Goal: Transaction & Acquisition: Purchase product/service

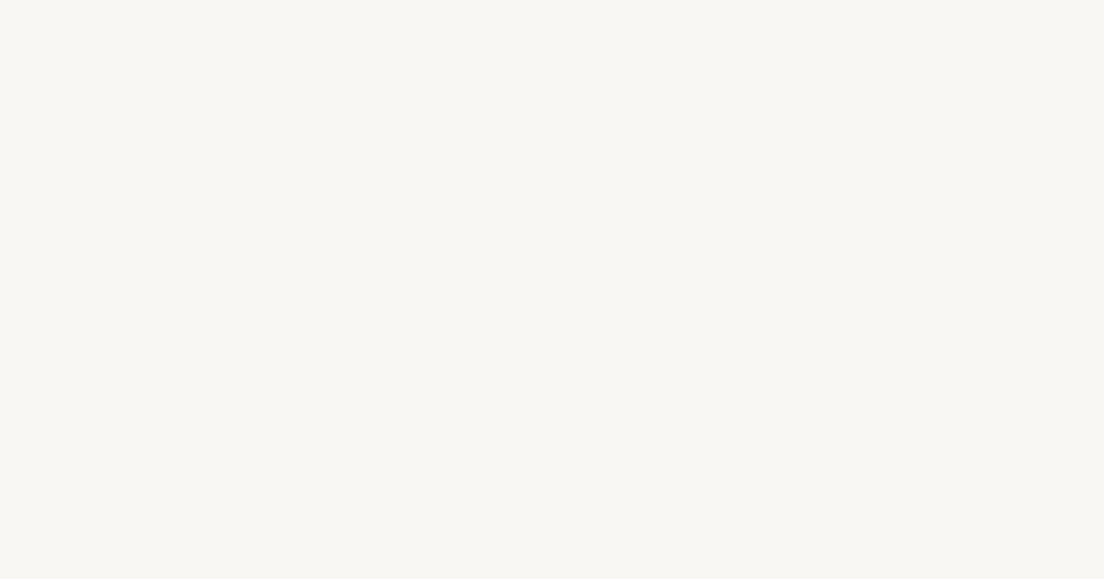
select select "FR"
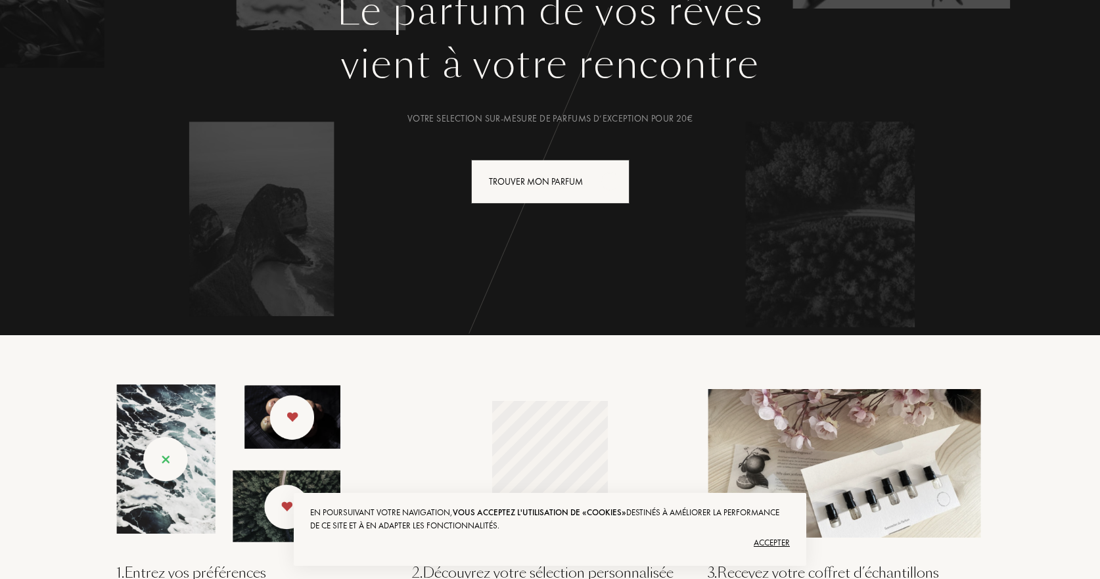
scroll to position [66, 0]
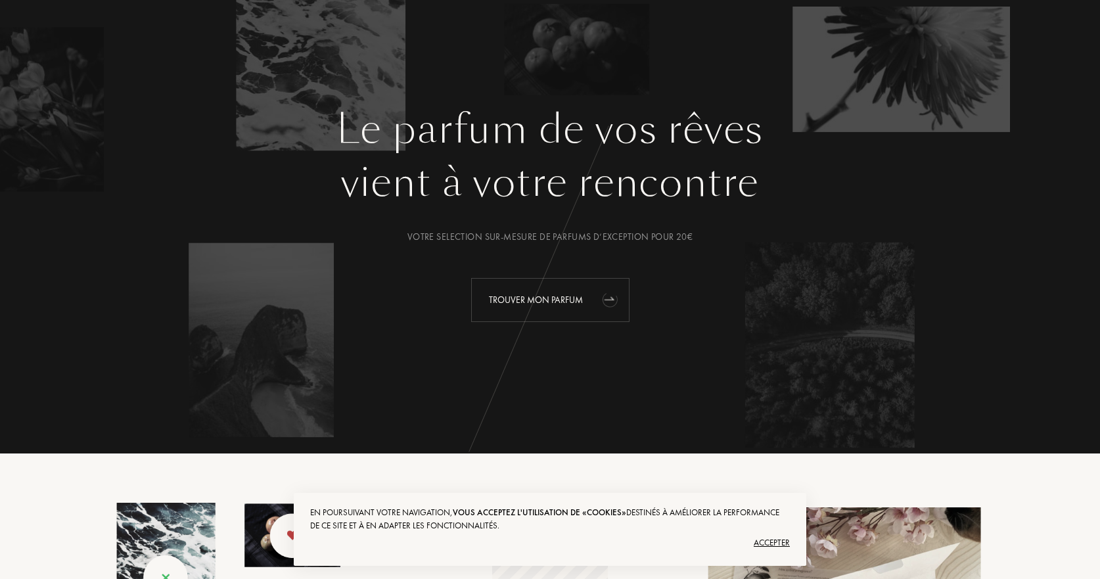
drag, startPoint x: 596, startPoint y: 294, endPoint x: 591, endPoint y: 307, distance: 13.9
click at [596, 294] on div "Trouver mon parfum" at bounding box center [550, 300] width 158 height 44
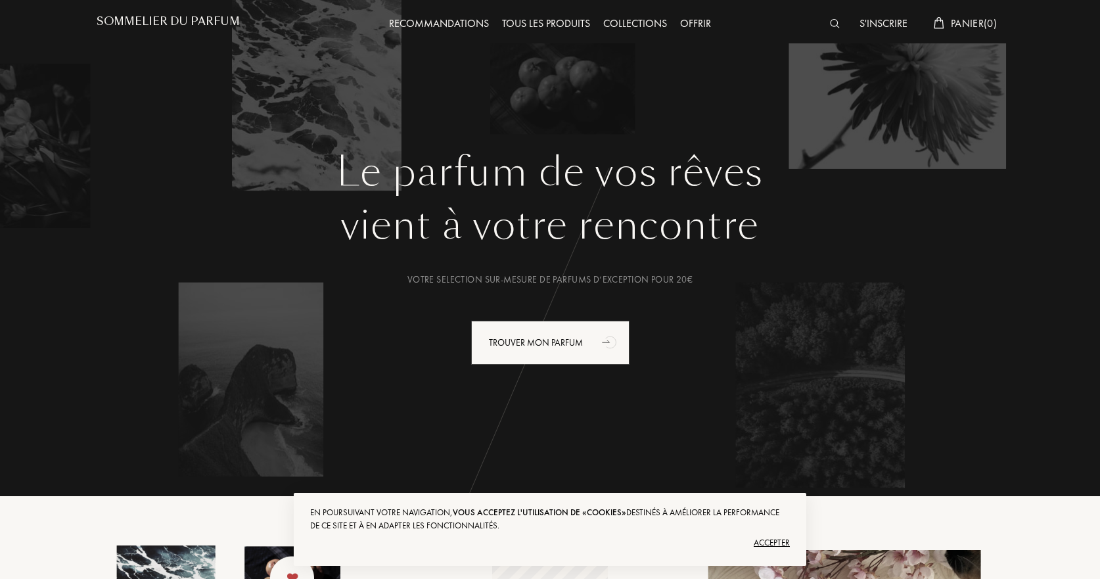
scroll to position [0, 0]
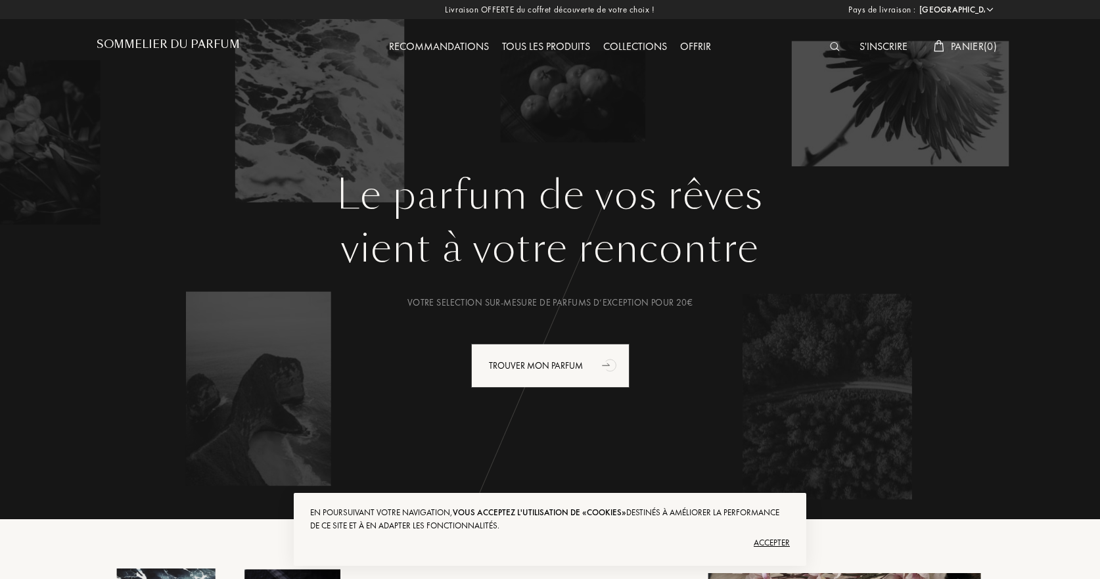
click at [549, 43] on div "Tous les produits" at bounding box center [545, 47] width 101 height 17
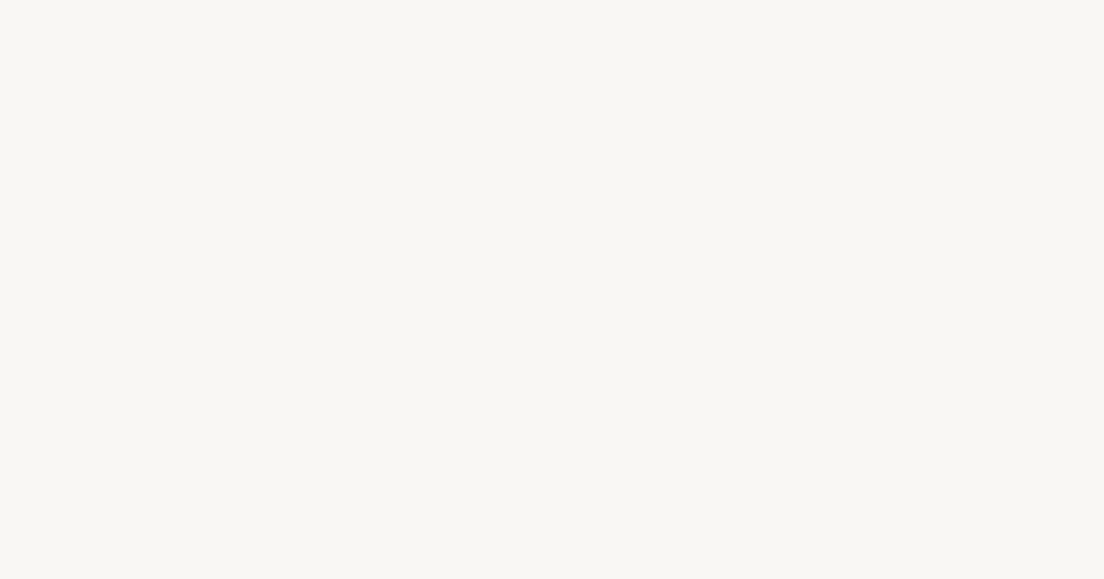
click at [545, 311] on div "t" at bounding box center [550, 315] width 11 height 49
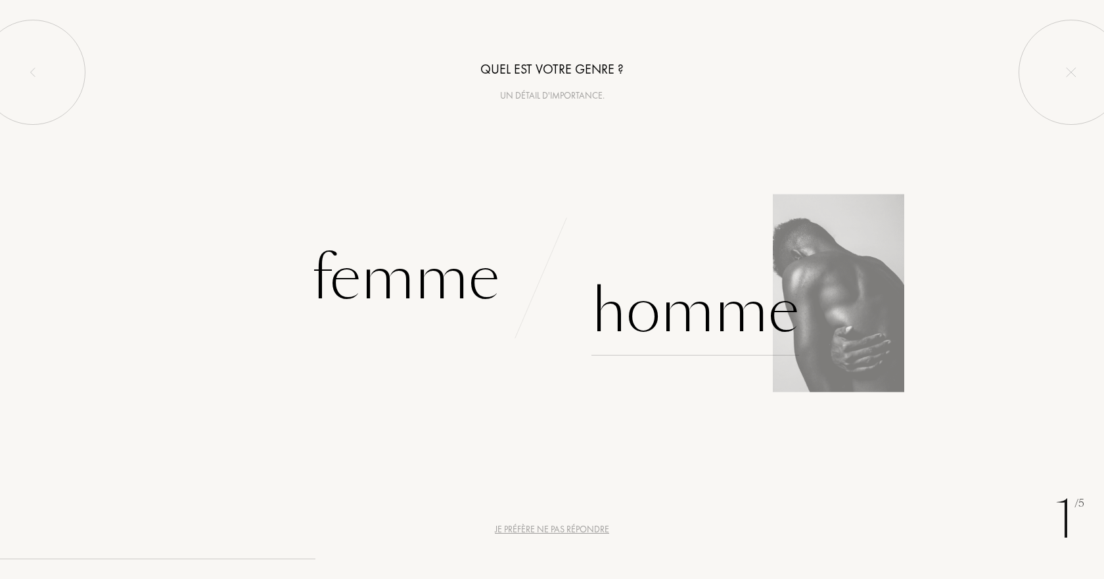
click at [676, 311] on div "Homme" at bounding box center [695, 311] width 208 height 89
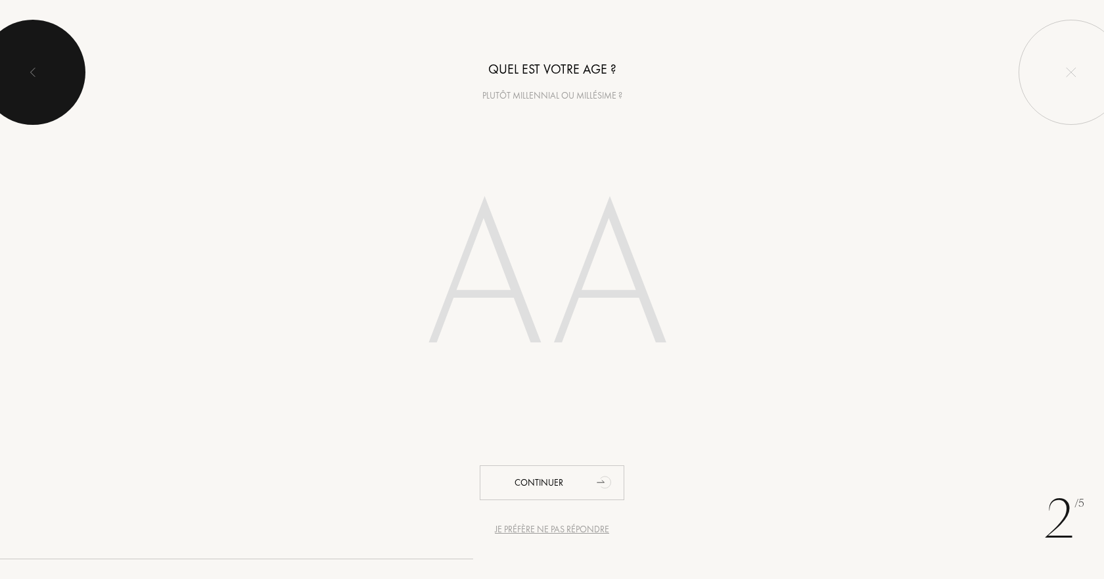
click at [20, 70] on div at bounding box center [32, 72] width 105 height 105
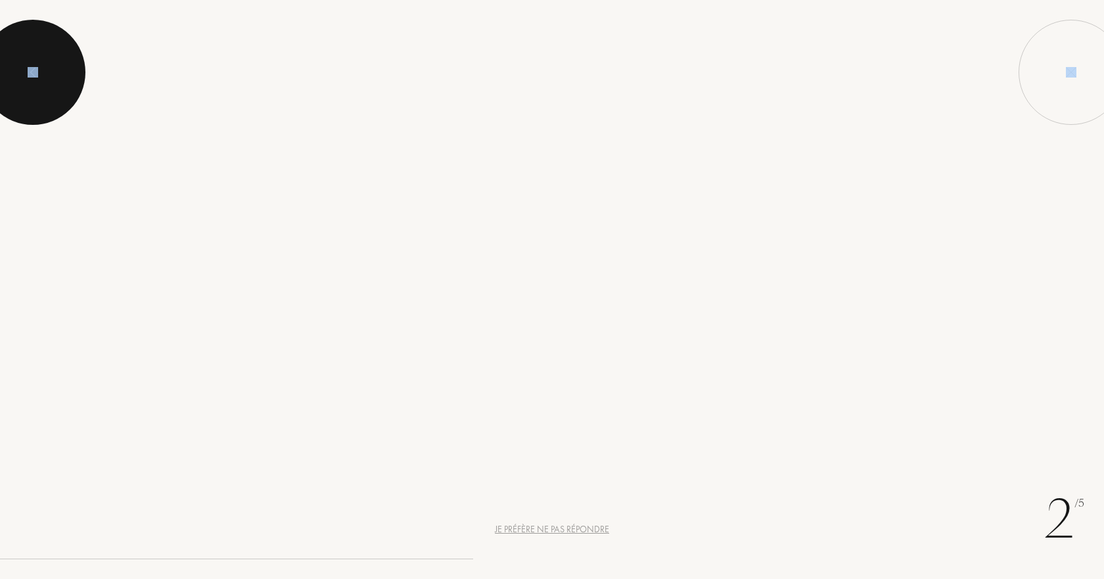
click at [20, 70] on div at bounding box center [32, 72] width 105 height 105
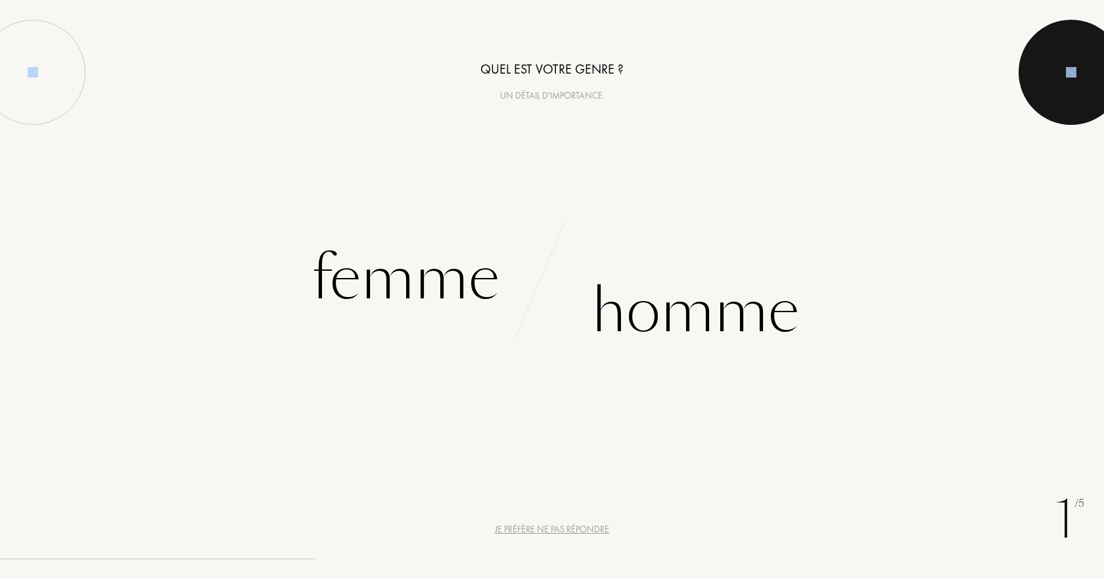
click at [1068, 73] on img at bounding box center [1071, 72] width 11 height 11
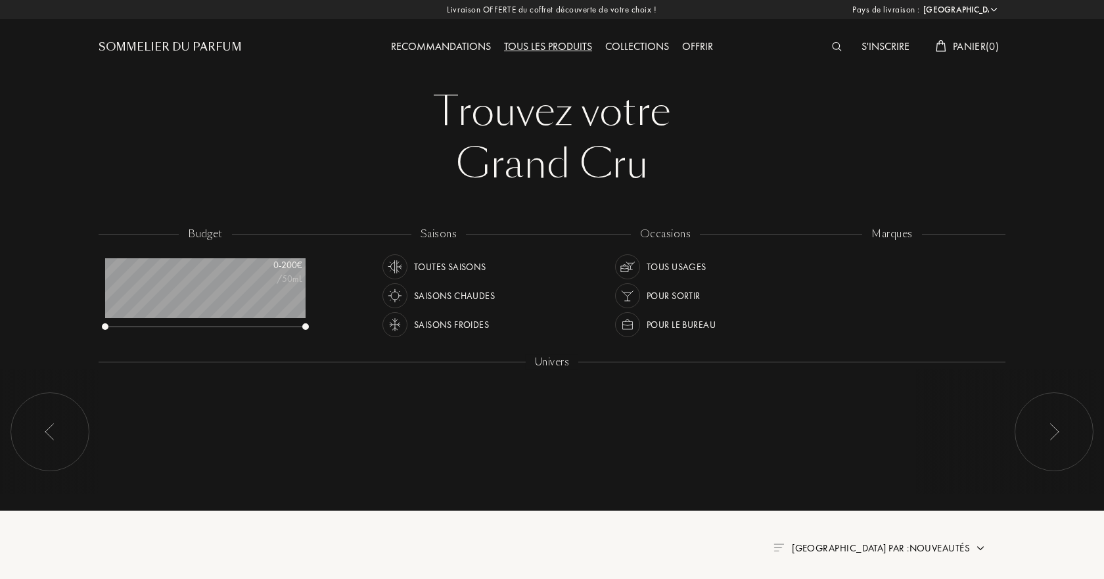
select select "FR"
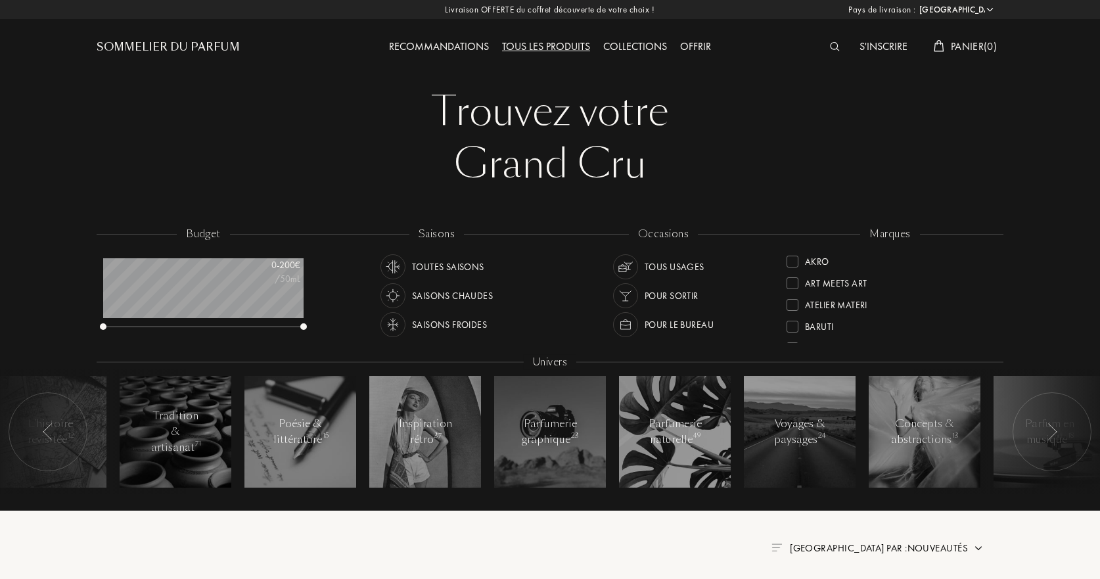
scroll to position [66, 200]
click at [831, 48] on img at bounding box center [835, 46] width 10 height 9
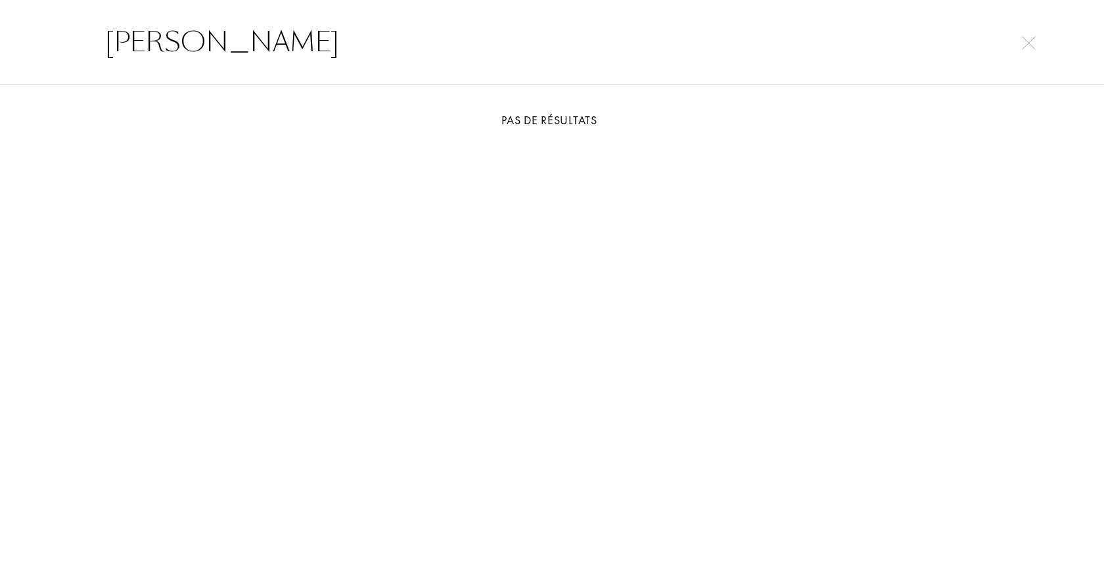
type input "[PERSON_NAME]"
click at [1026, 40] on img at bounding box center [1029, 43] width 14 height 14
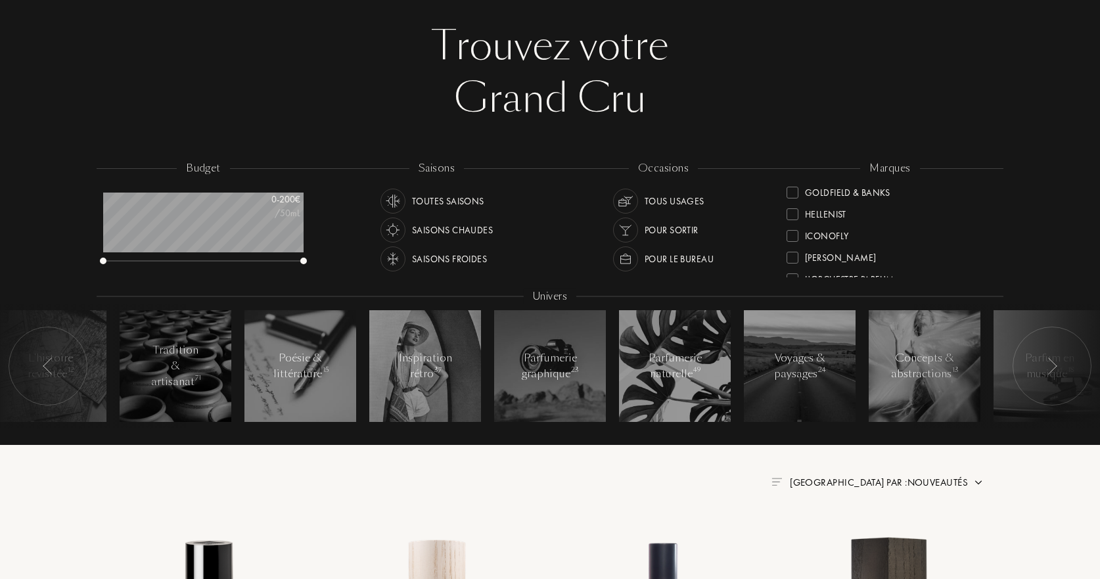
scroll to position [243, 0]
drag, startPoint x: 990, startPoint y: 233, endPoint x: 984, endPoint y: 173, distance: 59.5
click at [984, 175] on div "marques Akro Art Meets Art Atelier Materi [PERSON_NAME]-Papillon Bontemps Cépag…" at bounding box center [890, 220] width 227 height 118
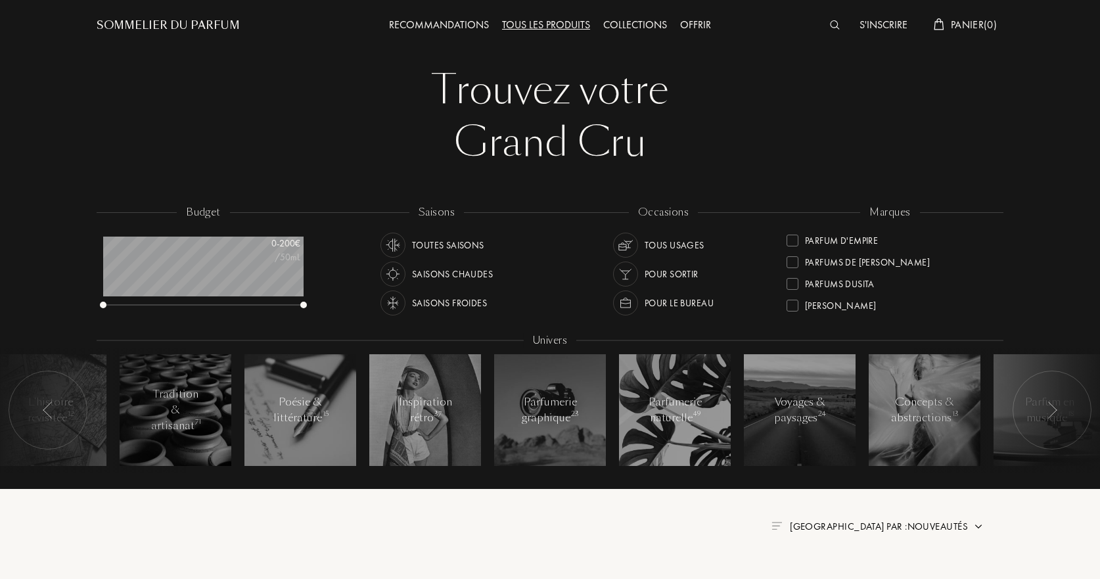
scroll to position [0, 0]
